Goal: Task Accomplishment & Management: Use online tool/utility

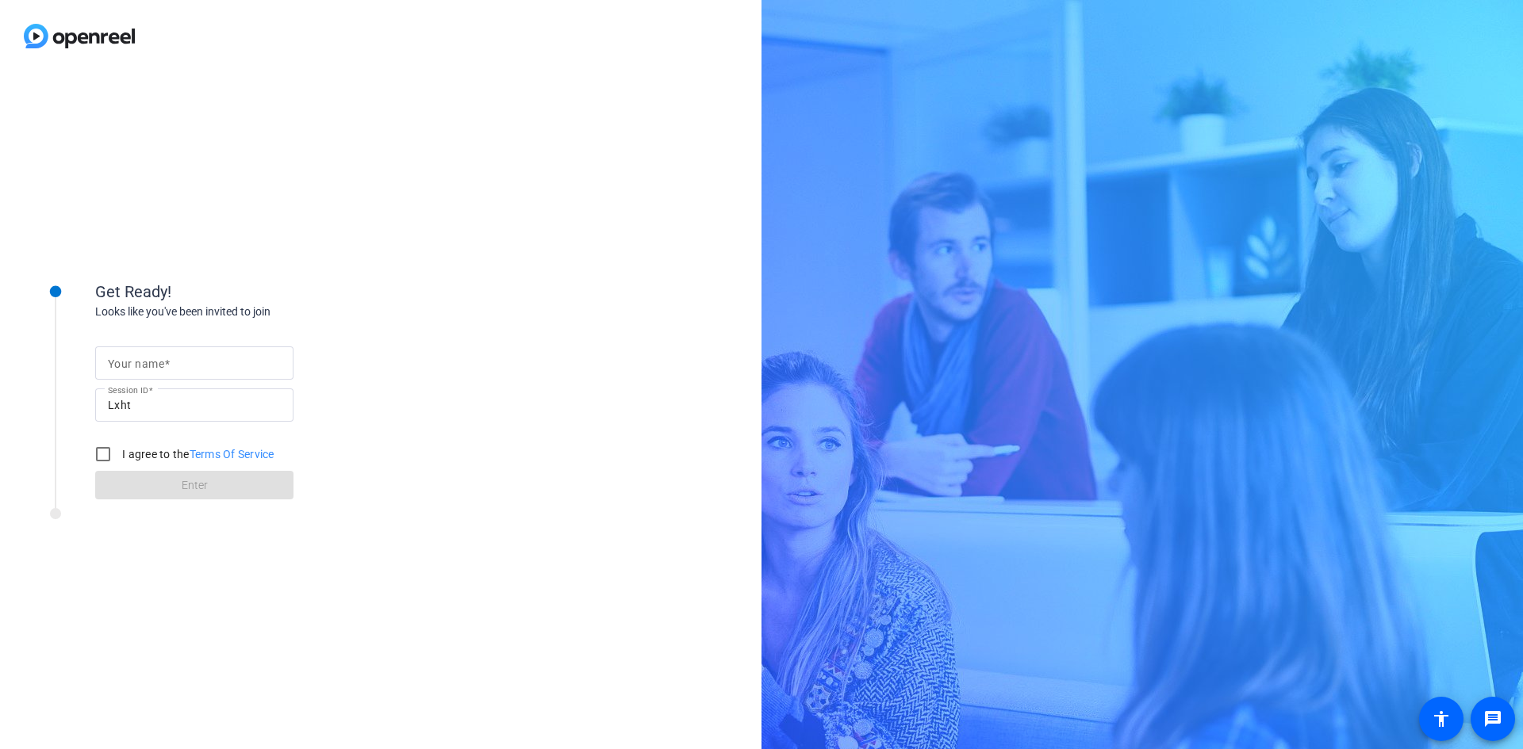
click at [240, 355] on input "Your name" at bounding box center [194, 363] width 173 height 19
type input "[PERSON_NAME]"
click at [130, 454] on label "I agree to the Terms Of Service" at bounding box center [196, 455] width 155 height 16
click at [119, 454] on input "I agree to the Terms Of Service" at bounding box center [103, 455] width 32 height 32
checkbox input "true"
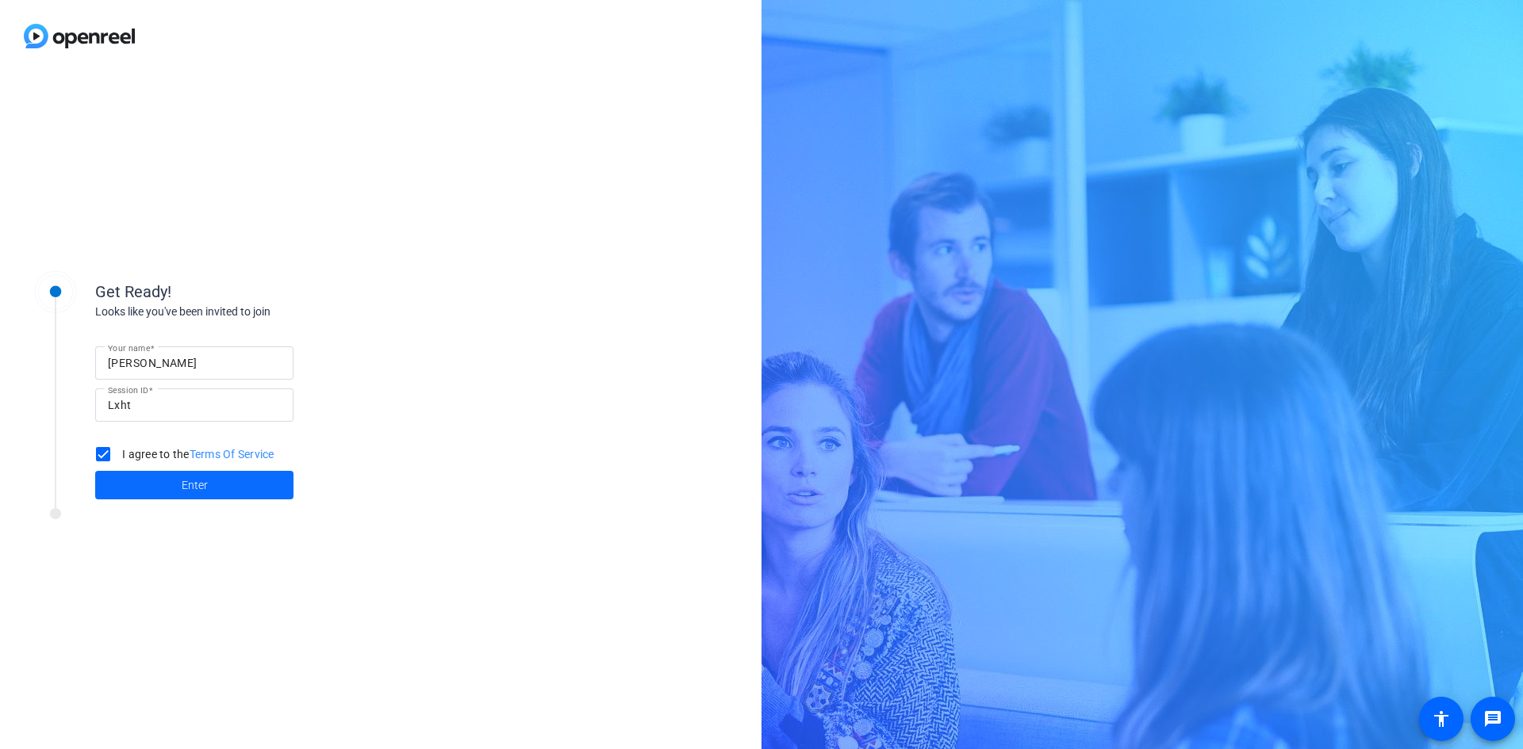
click at [182, 490] on span "Enter" at bounding box center [195, 485] width 26 height 17
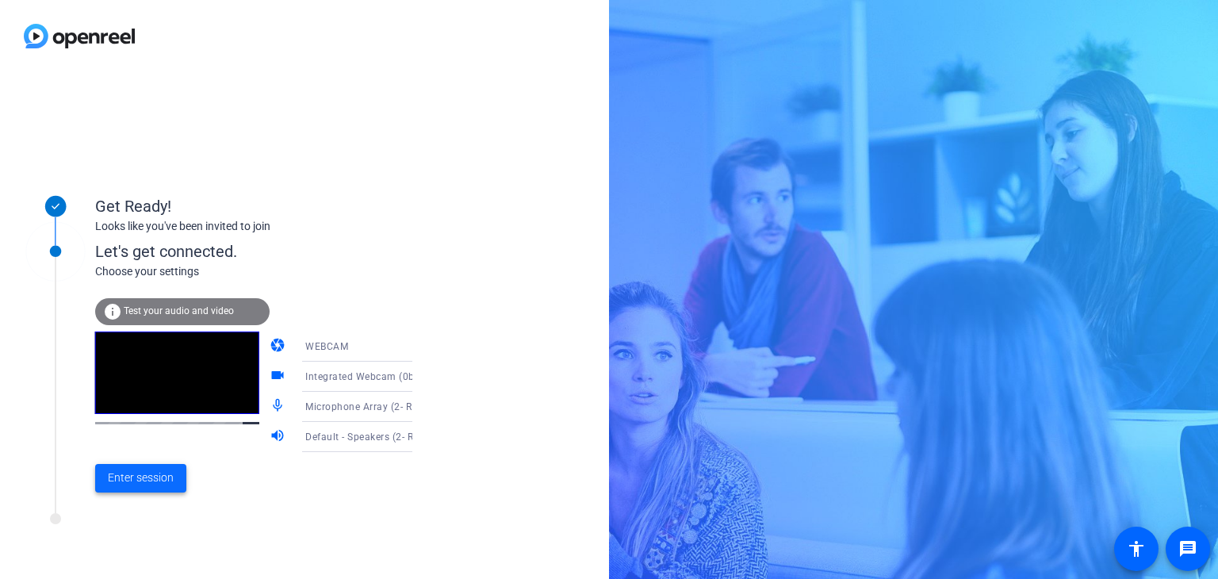
click at [148, 486] on span "Enter session" at bounding box center [141, 478] width 66 height 17
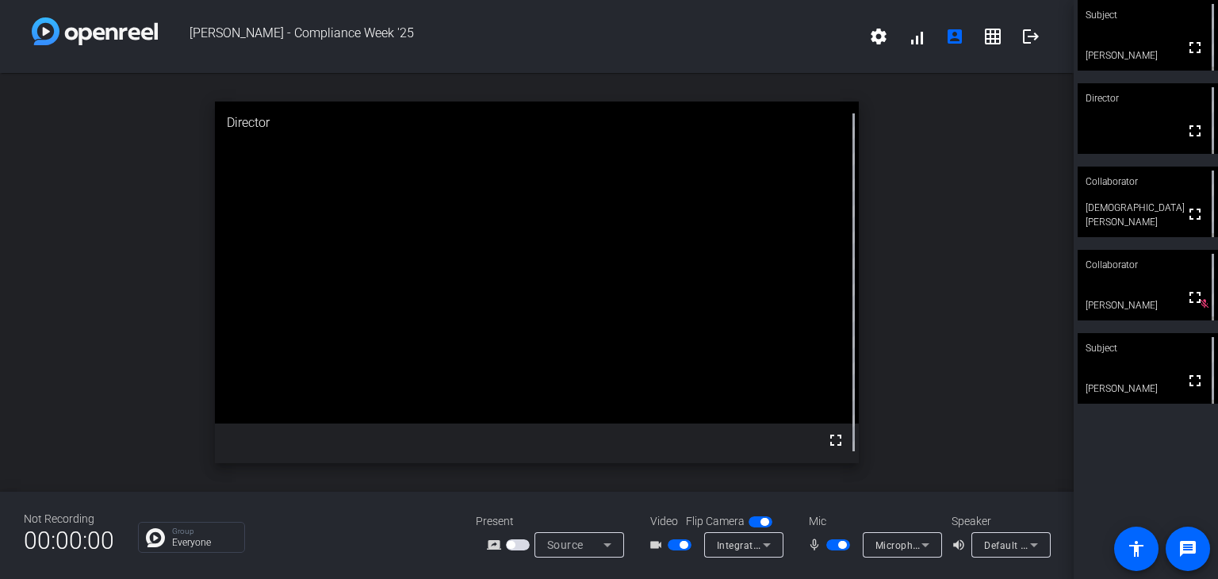
click at [835, 542] on span "button" at bounding box center [838, 544] width 24 height 11
drag, startPoint x: 841, startPoint y: 545, endPoint x: 803, endPoint y: 552, distance: 38.7
click at [803, 552] on div "mic_none Microphone Array (2- Realtek(R) Audio)" at bounding box center [872, 544] width 159 height 25
click at [1186, 383] on mat-icon "fullscreen" at bounding box center [1195, 380] width 19 height 19
click at [834, 542] on span "button" at bounding box center [831, 545] width 8 height 8
